Goal: Check status: Check status

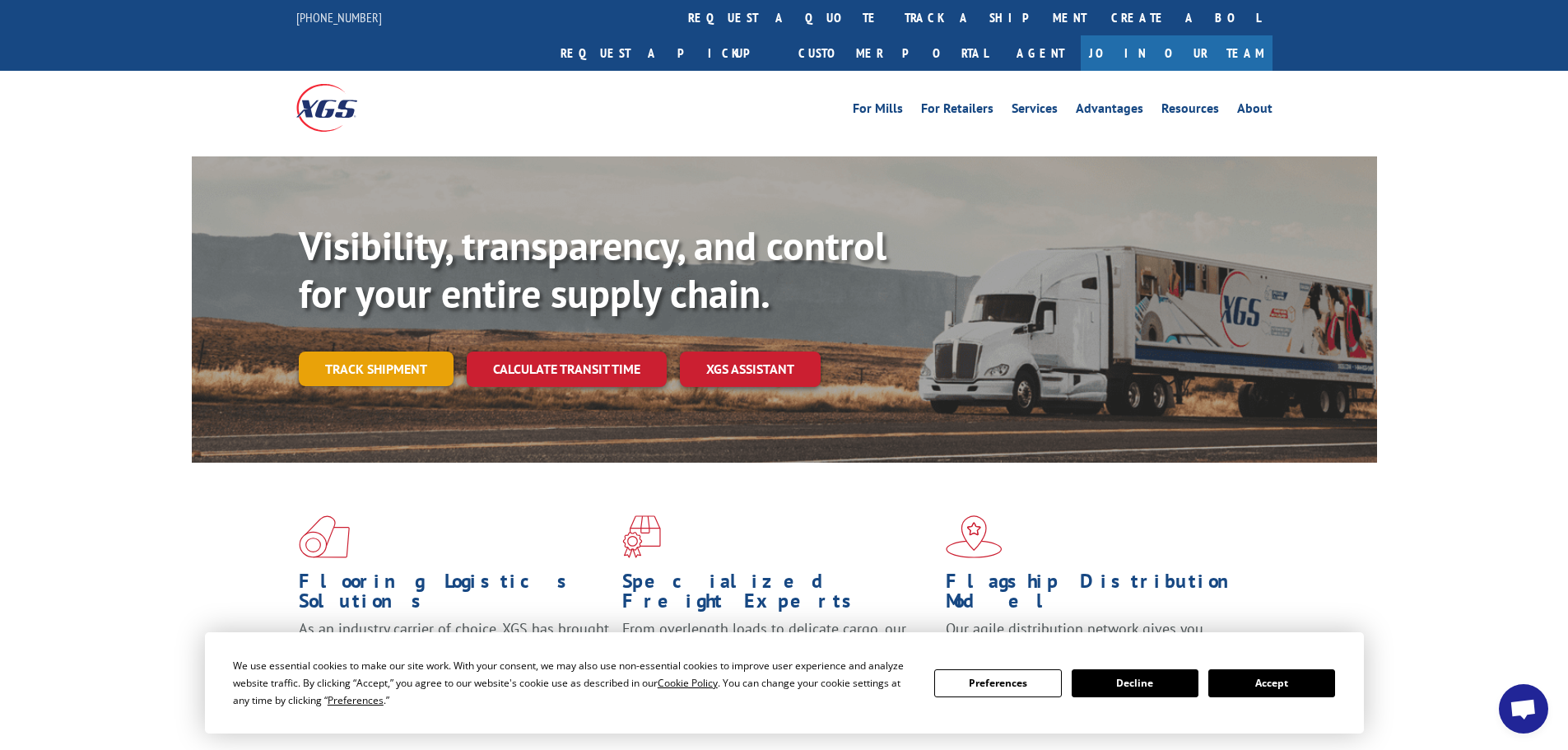
click at [424, 352] on link "Track shipment" at bounding box center [376, 369] width 154 height 35
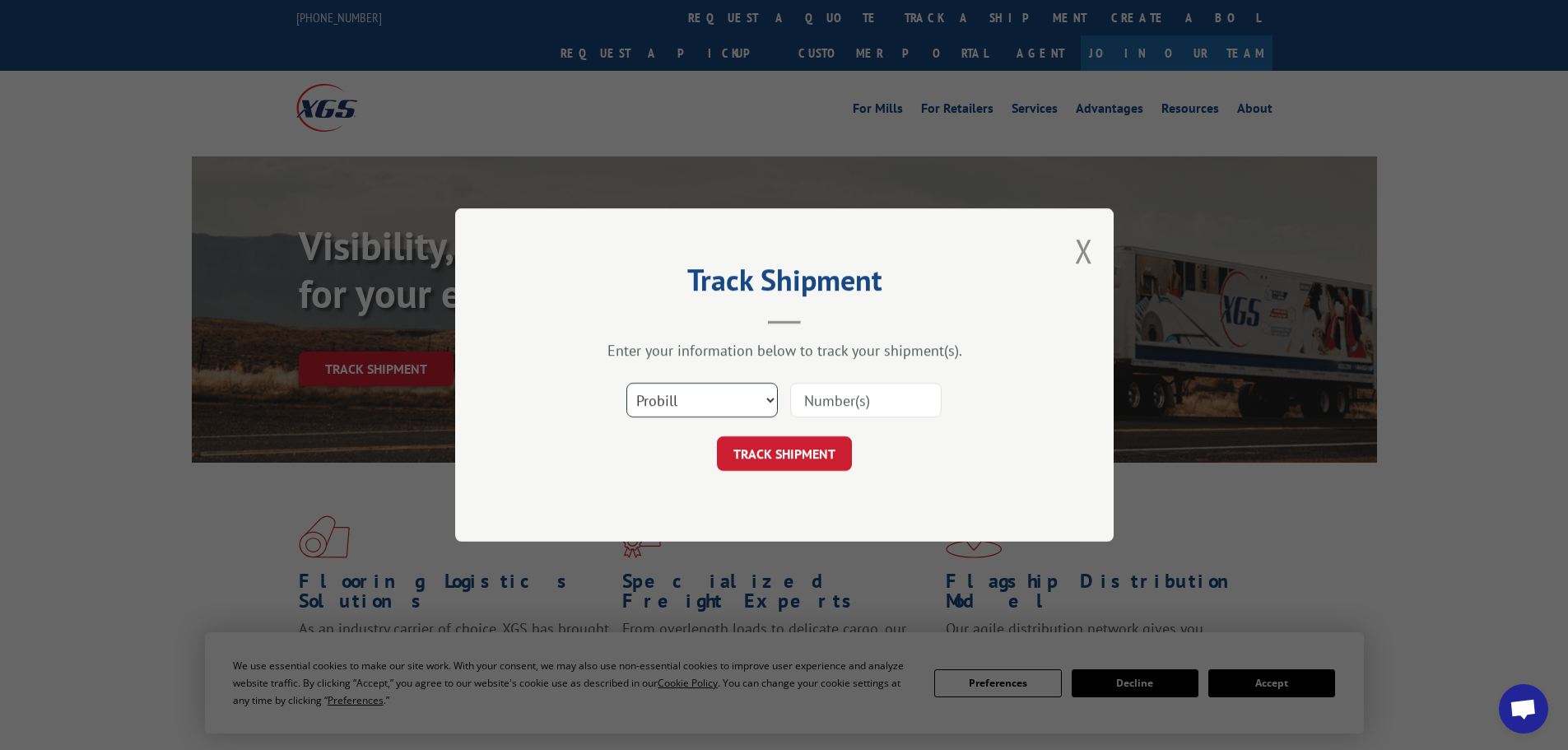
click at [738, 399] on select "Select category... Probill BOL PO" at bounding box center [702, 400] width 151 height 35
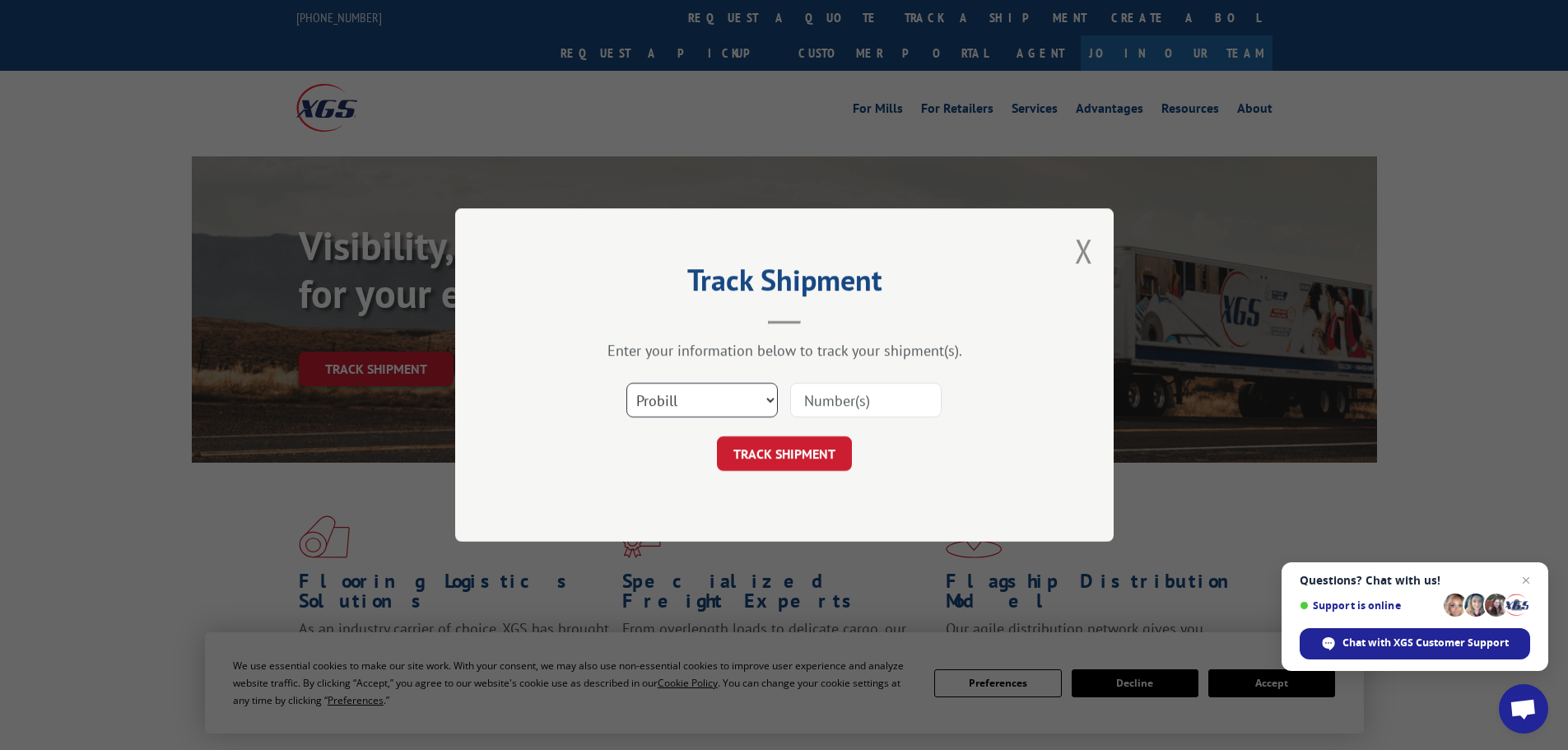
select select "bol"
click at [627, 382] on select "Select category... Probill BOL PO" at bounding box center [702, 400] width 151 height 35
click at [821, 403] on input at bounding box center [865, 400] width 151 height 35
paste input "7036744"
type input "7036744"
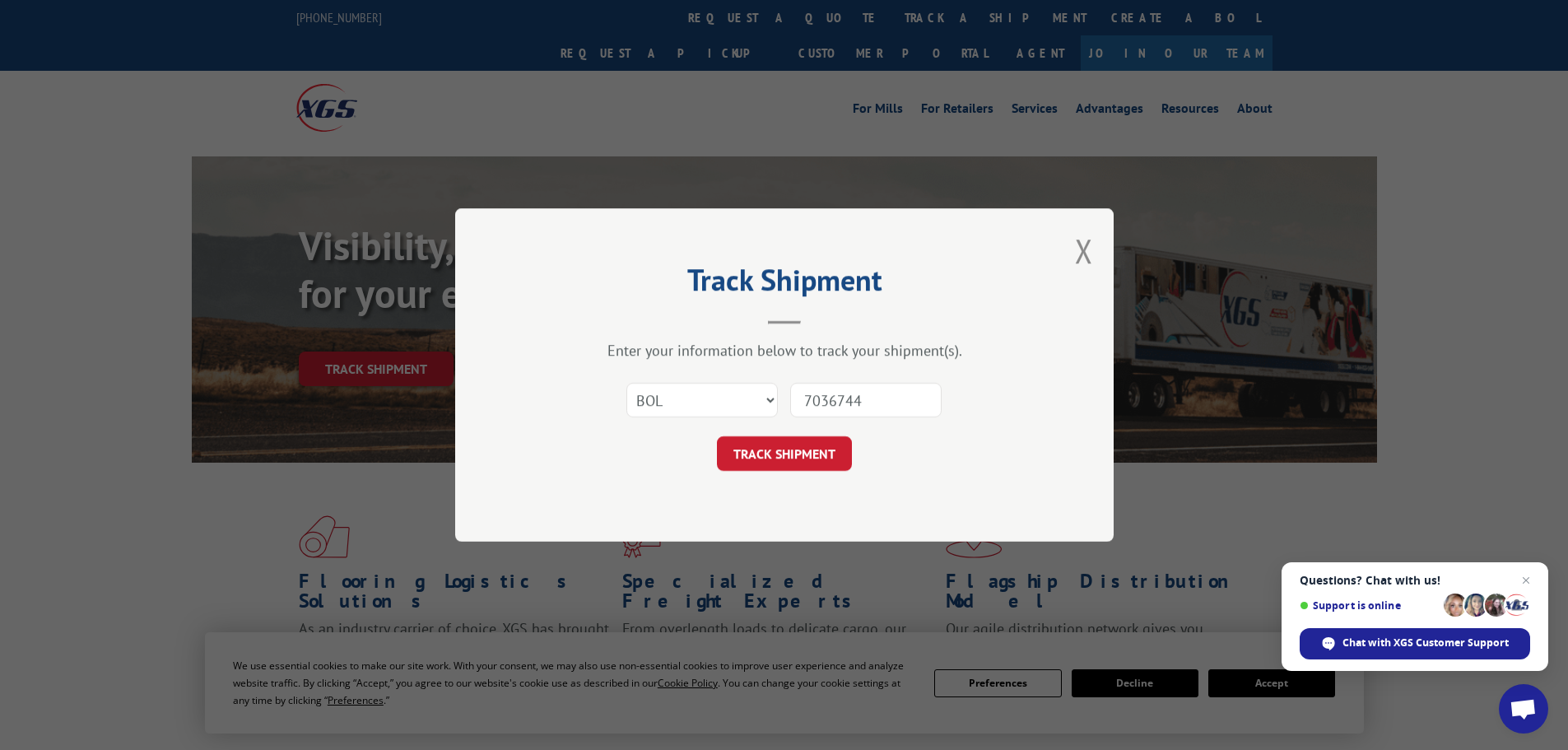
click button "TRACK SHIPMENT" at bounding box center [784, 453] width 135 height 35
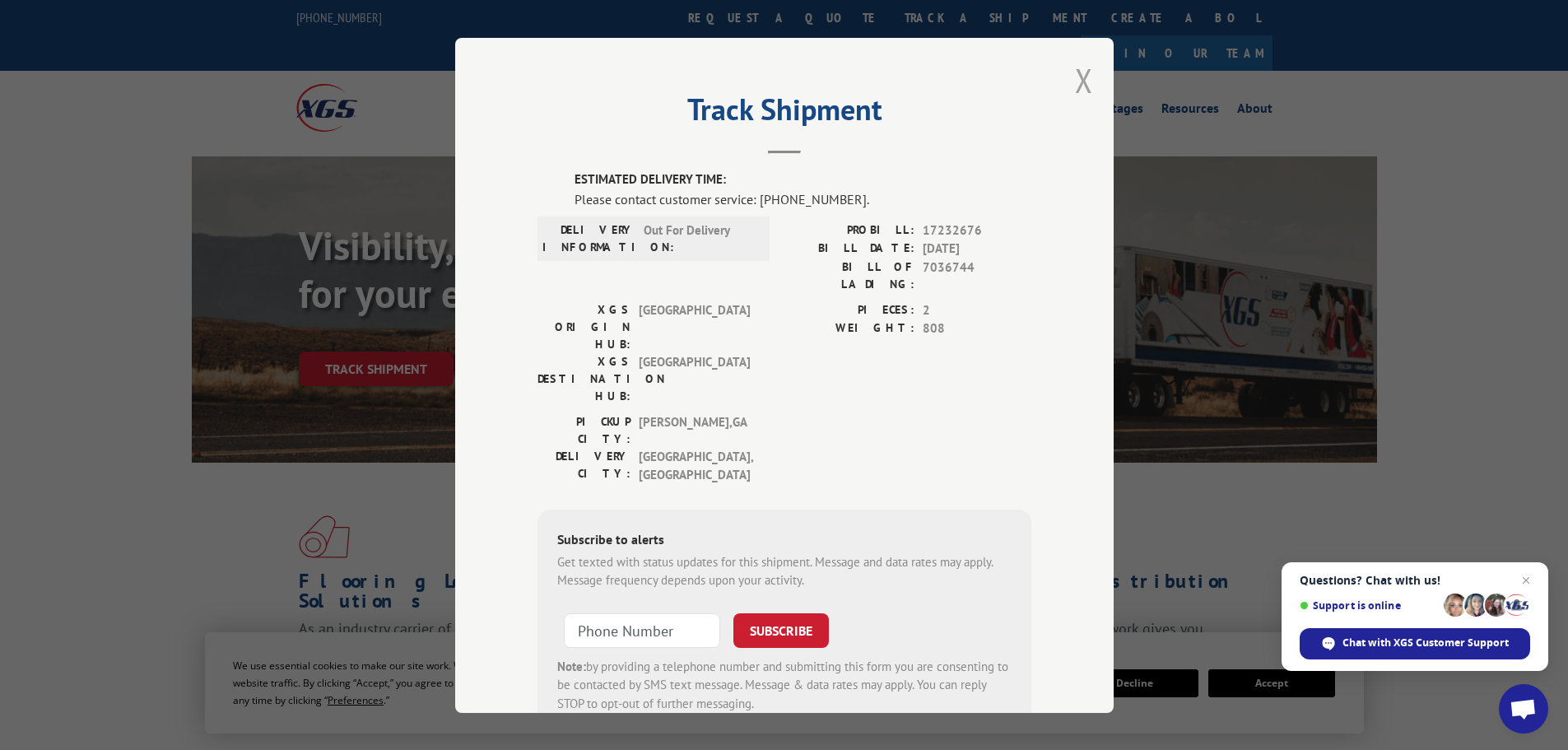
click at [1082, 86] on button "Close modal" at bounding box center [1084, 80] width 18 height 44
